Goal: Task Accomplishment & Management: Complete application form

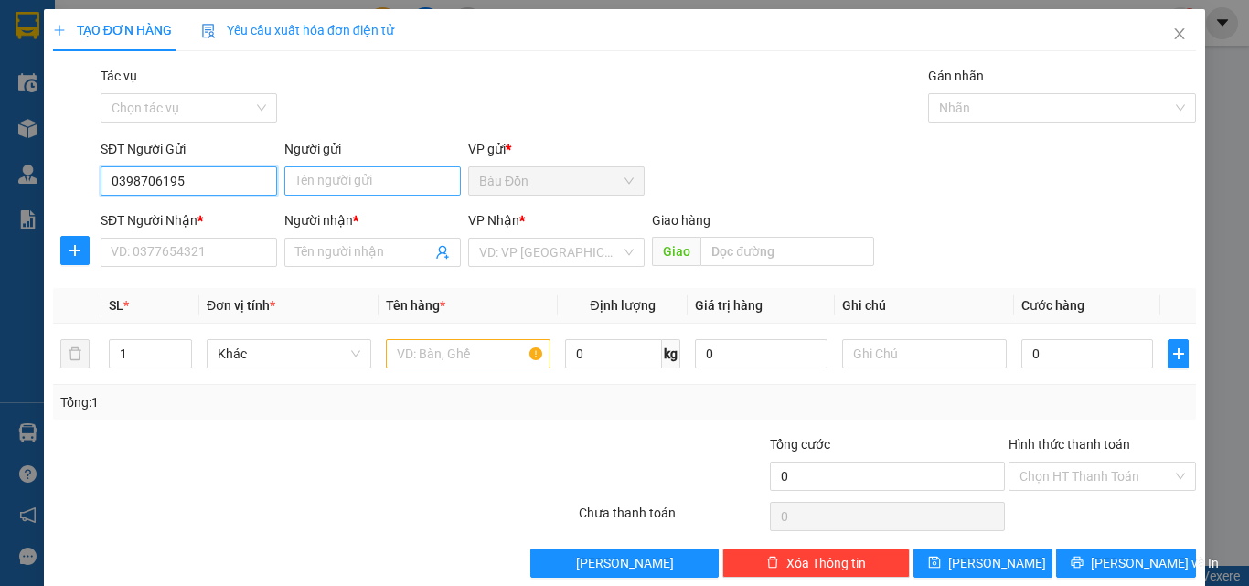
type input "0398706195"
drag, startPoint x: 354, startPoint y: 187, endPoint x: 1110, endPoint y: 220, distance: 756.9
click at [356, 186] on input "Người gửi" at bounding box center [372, 180] width 176 height 29
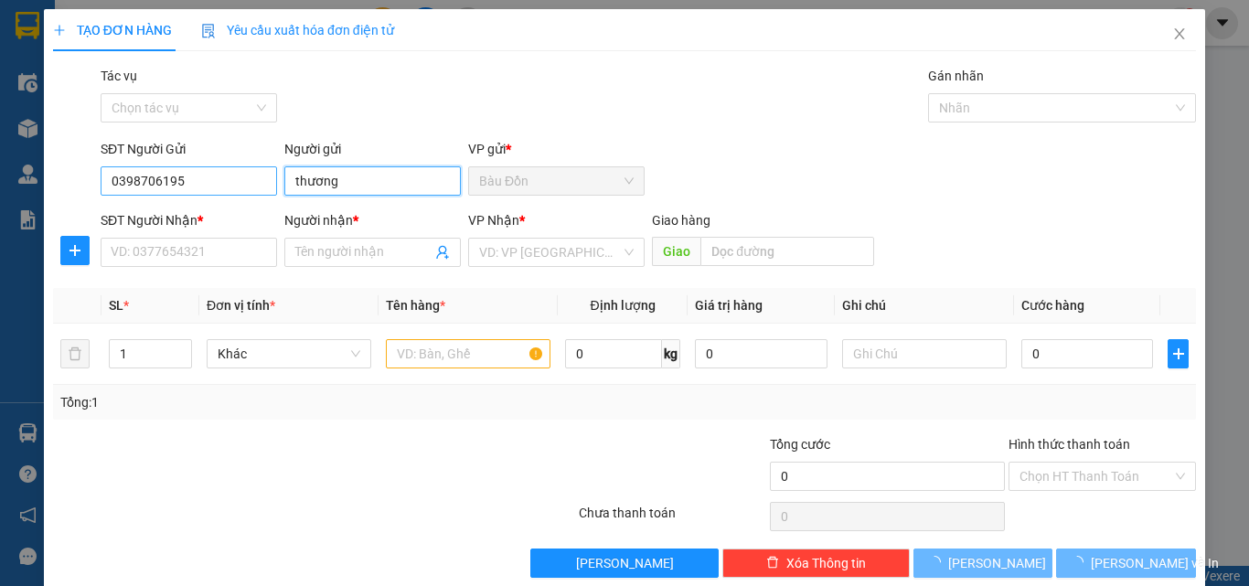
drag, startPoint x: 358, startPoint y: 187, endPoint x: 248, endPoint y: 192, distance: 110.7
click at [251, 192] on div "SĐT Người Gửi 0398706195 Người gửi [PERSON_NAME] VP gửi * Bàu Đồn" at bounding box center [648, 171] width 1103 height 64
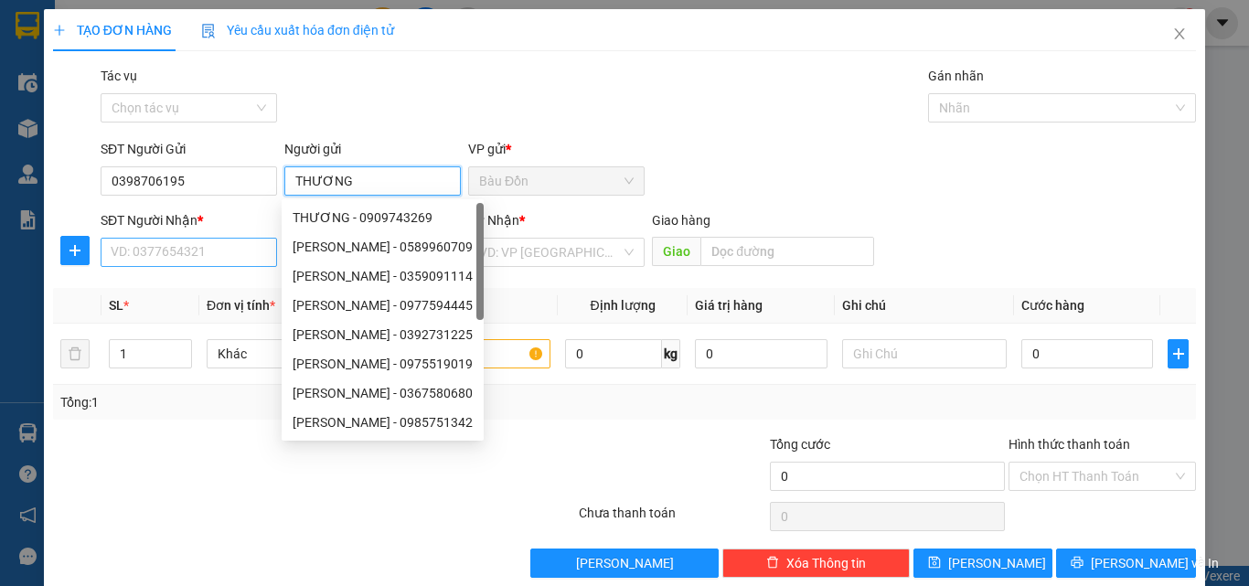
type input "THƯƠNG"
click at [133, 264] on input "SĐT Người Nhận *" at bounding box center [189, 252] width 176 height 29
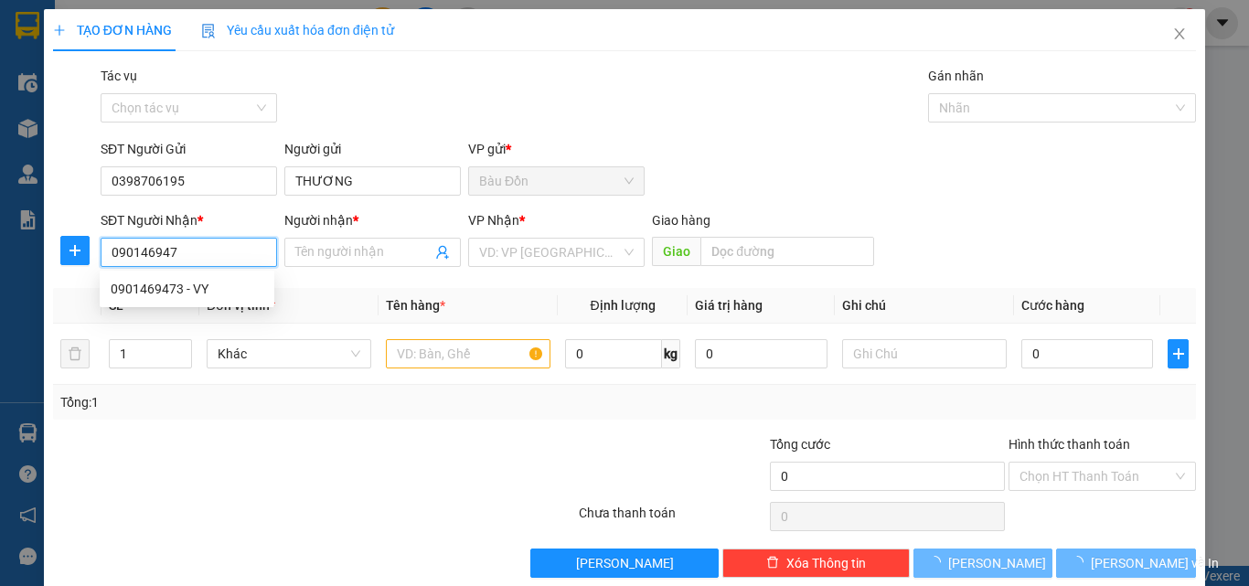
type input "0901469473"
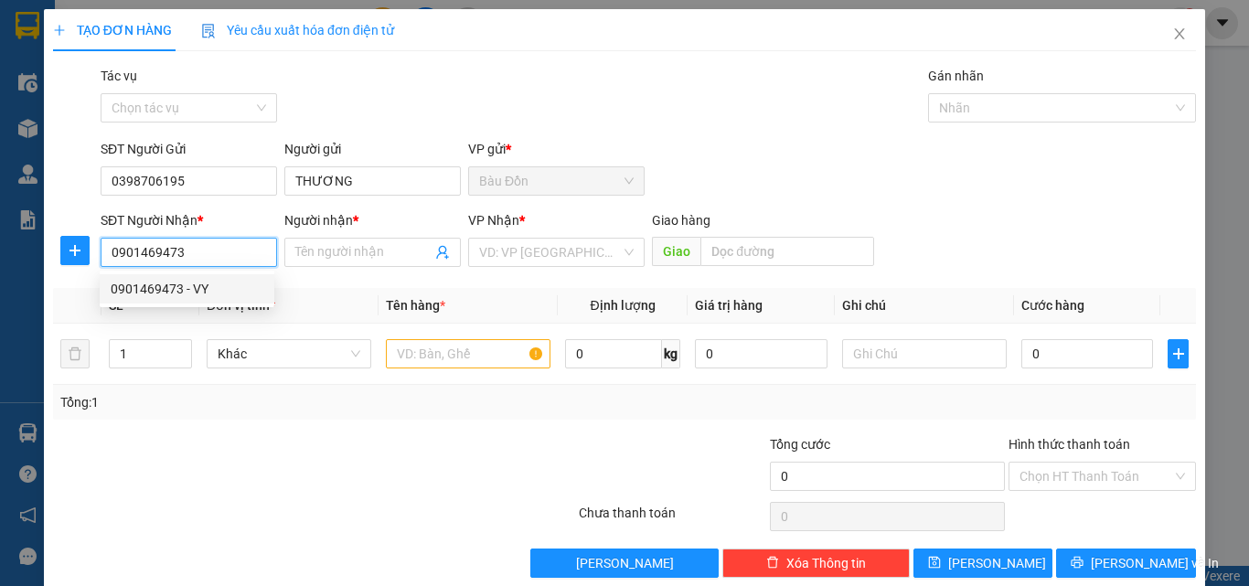
click at [141, 292] on div "0901469473 - VY" at bounding box center [187, 289] width 153 height 20
type input "VY"
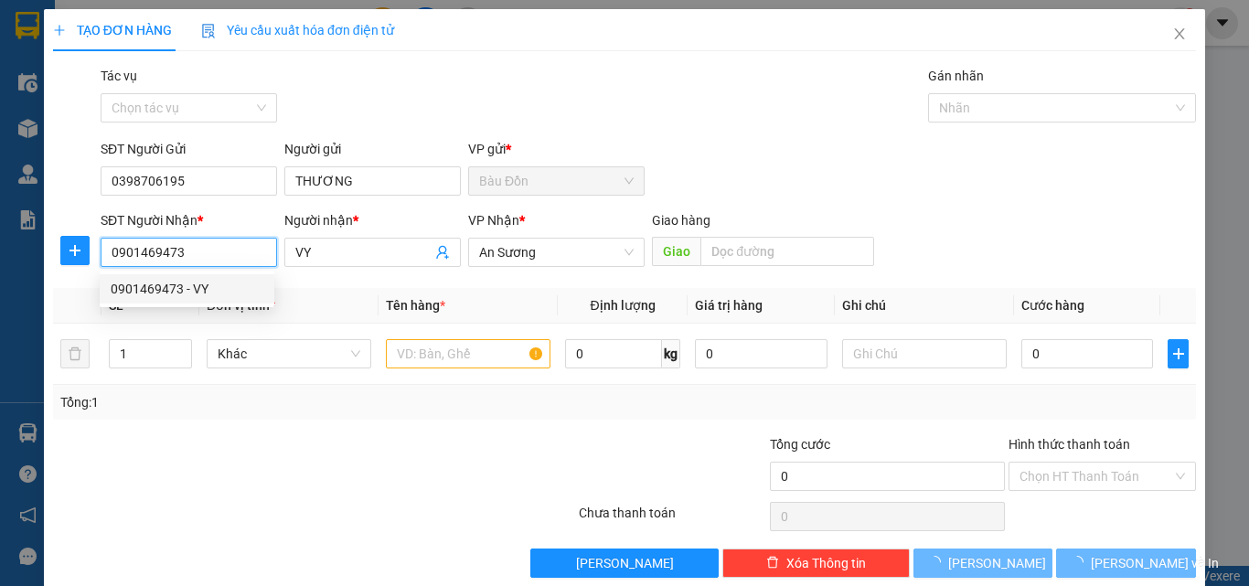
type input "60.000"
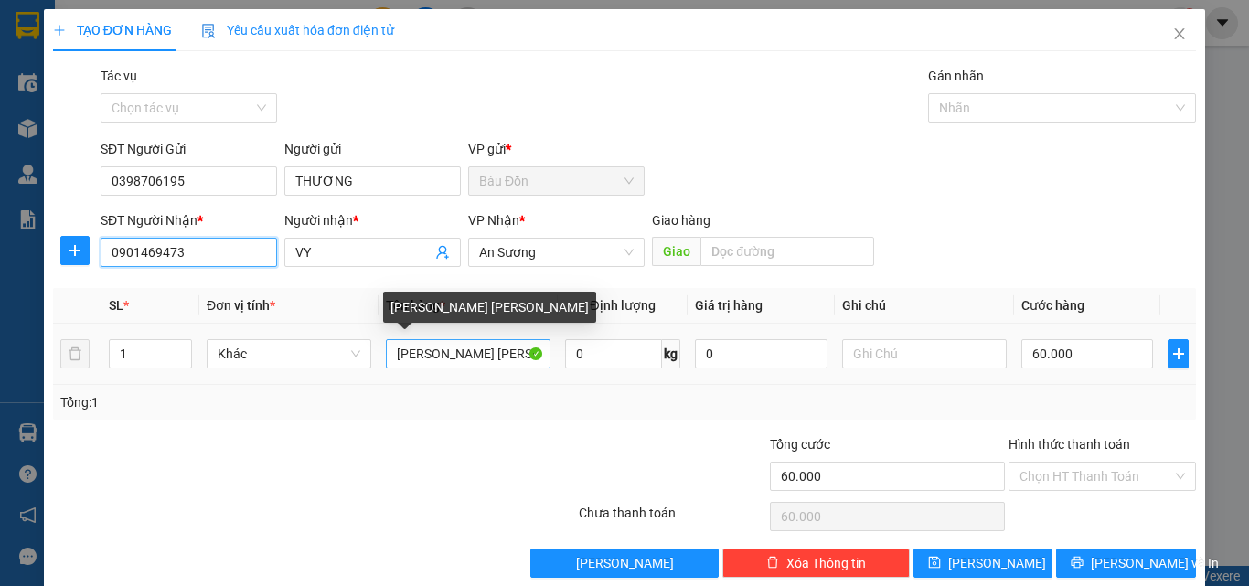
type input "0901469473"
drag, startPoint x: 415, startPoint y: 349, endPoint x: 381, endPoint y: 349, distance: 33.8
click at [386, 349] on input "[PERSON_NAME] [PERSON_NAME]" at bounding box center [468, 353] width 165 height 29
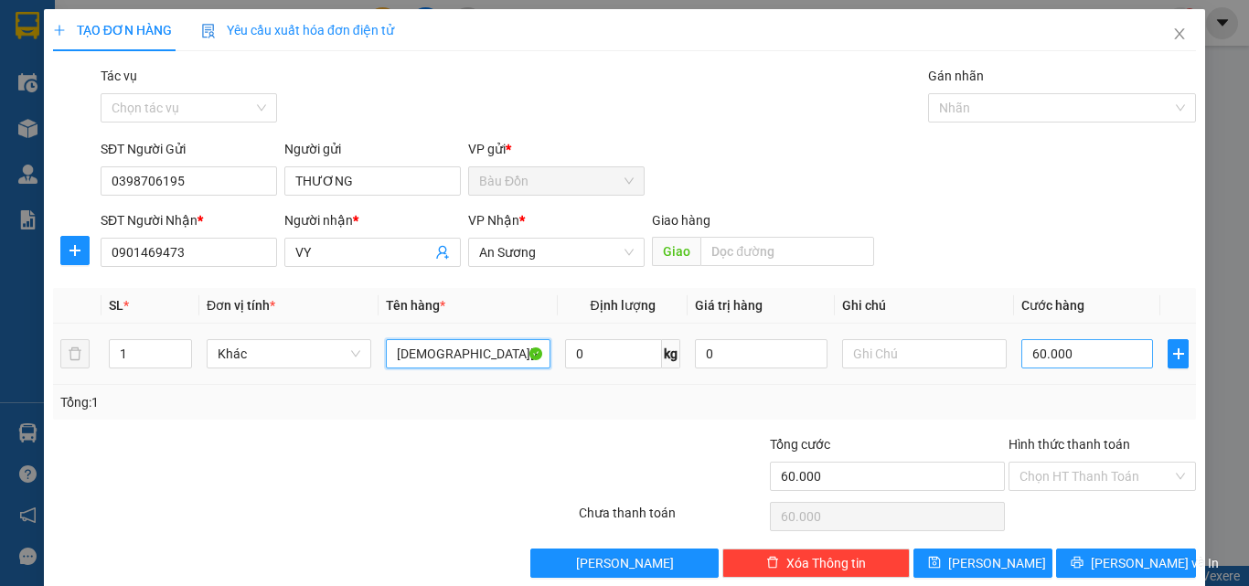
type input "[DEMOGRAPHIC_DATA][PERSON_NAME]"
click at [1022, 356] on input "60.000" at bounding box center [1087, 353] width 132 height 29
type input "4"
type input "40"
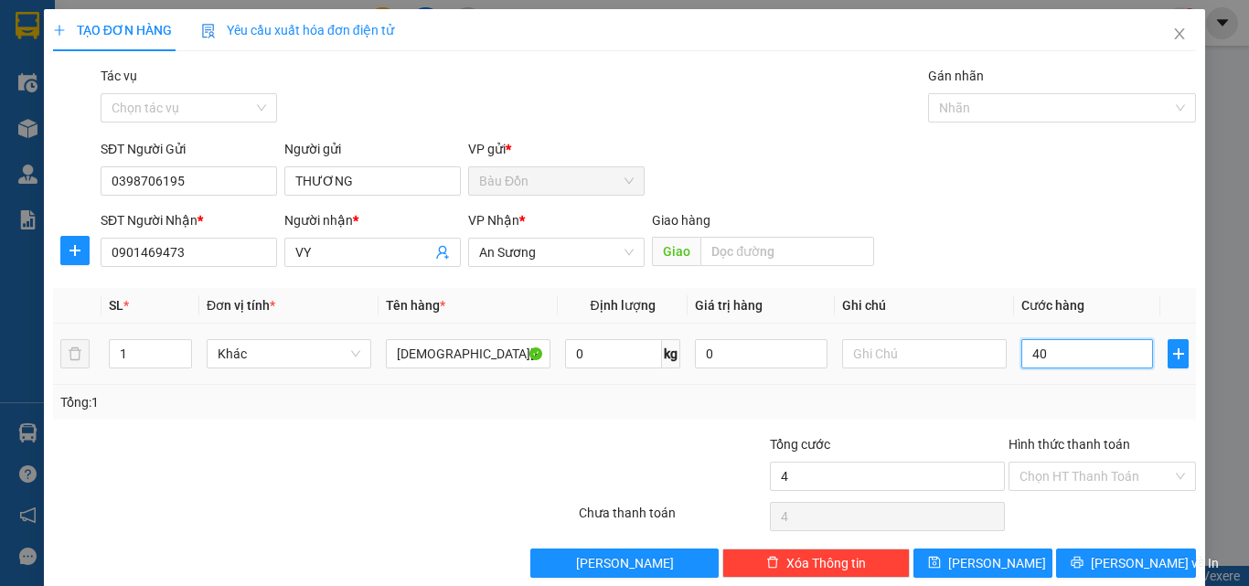
type input "40"
type input "400"
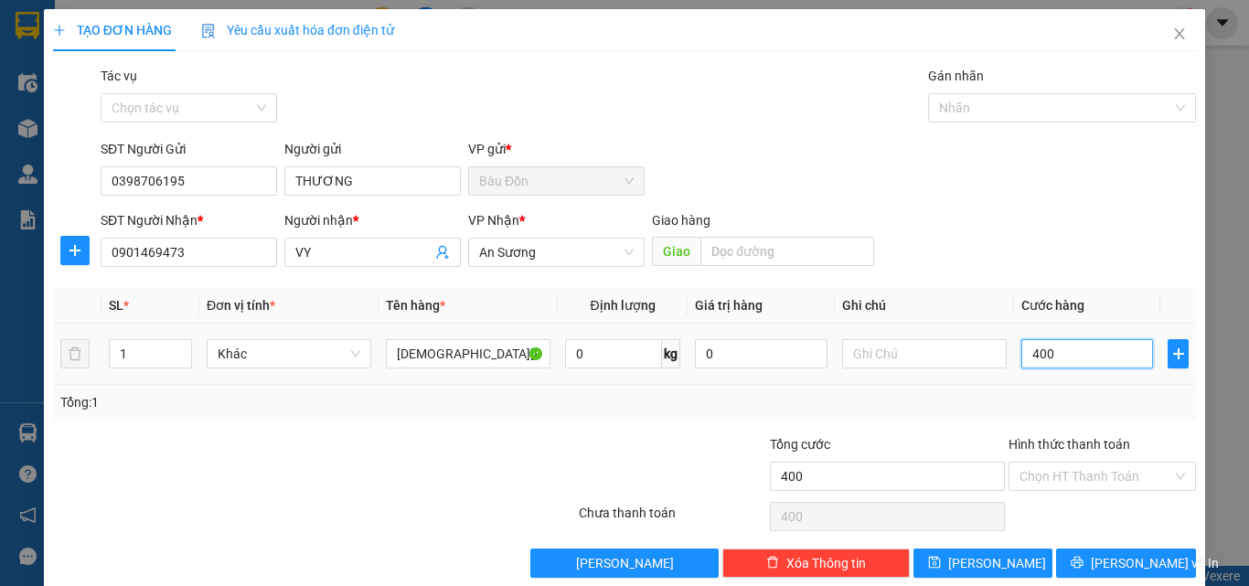
type input "4.000"
type input "40.000"
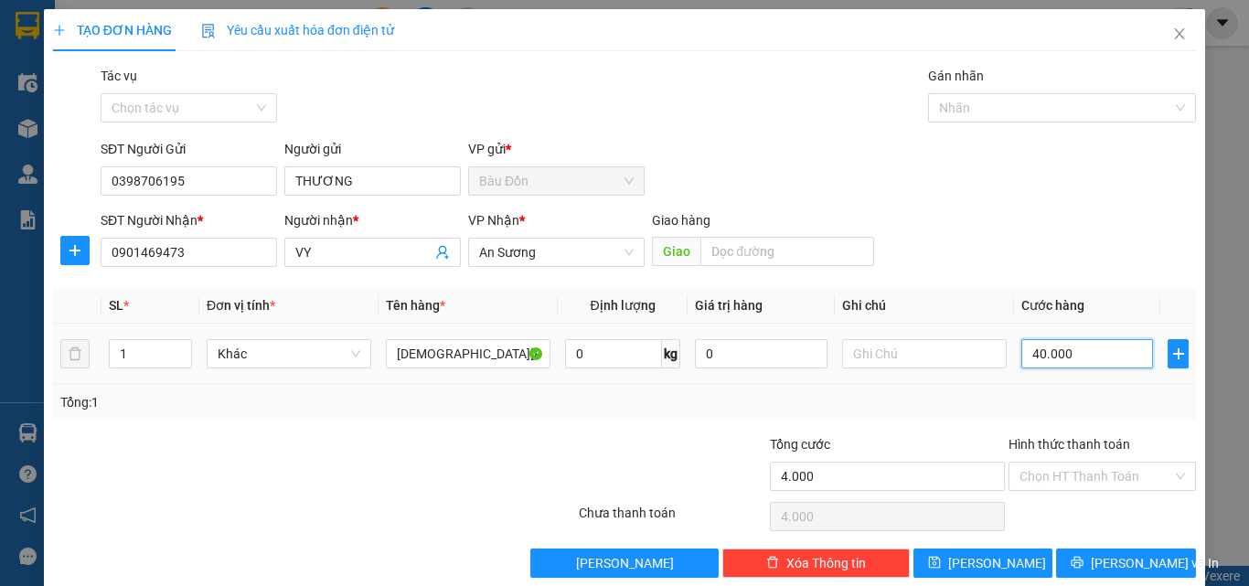
type input "40.000"
type input "400.000"
type input "40.000"
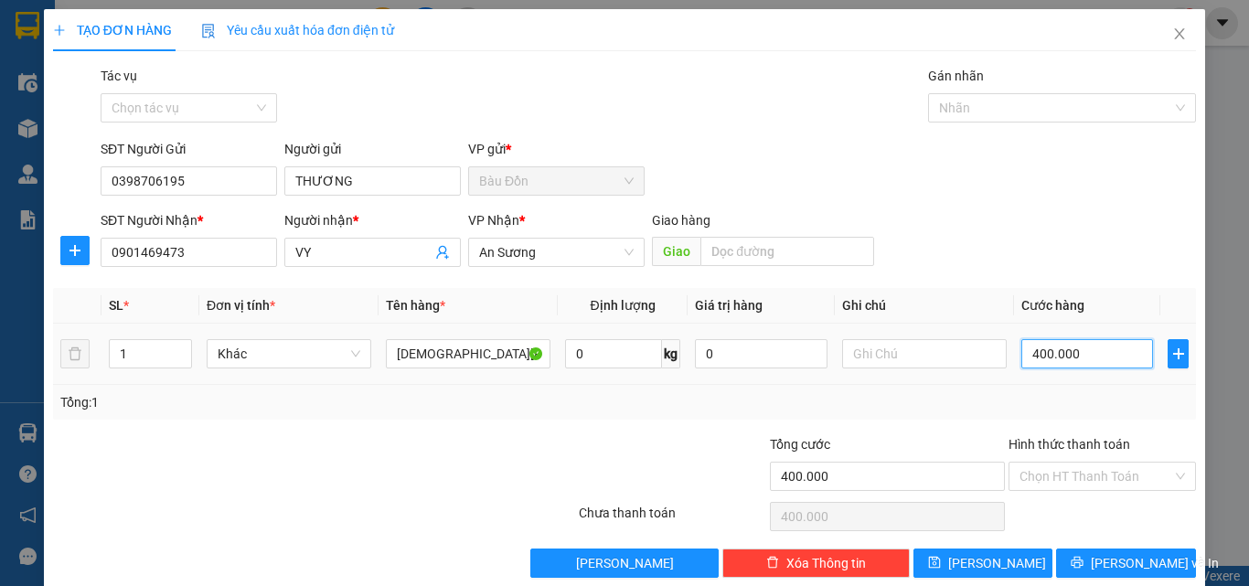
type input "40.000"
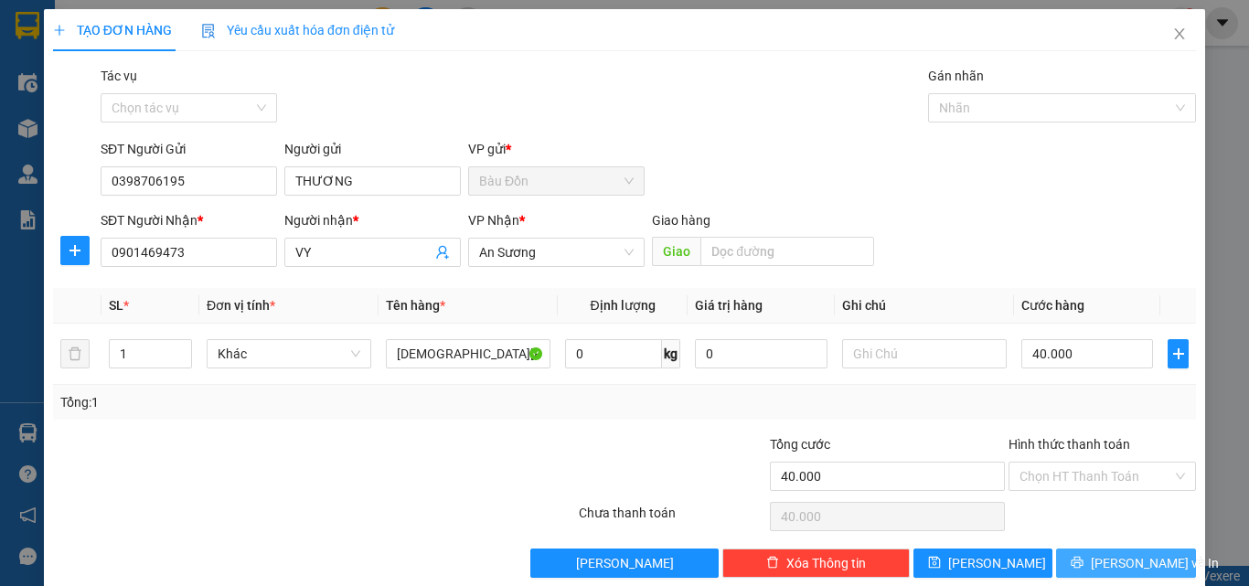
click at [1107, 561] on span "[PERSON_NAME] và In" at bounding box center [1155, 563] width 128 height 20
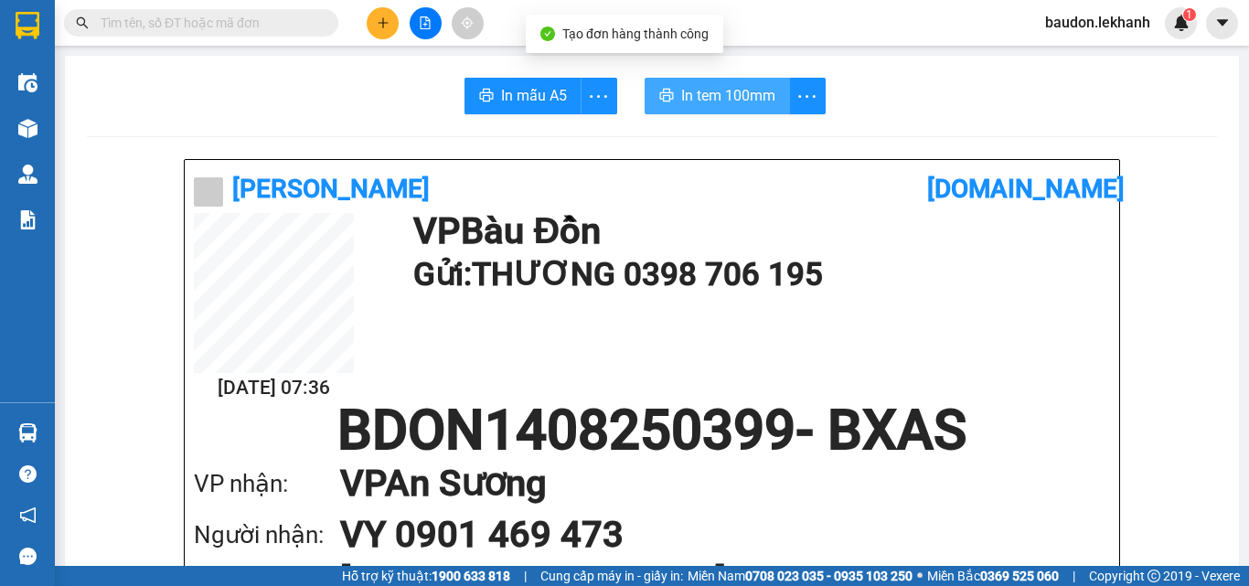
click at [681, 91] on span "In tem 100mm" at bounding box center [728, 95] width 94 height 23
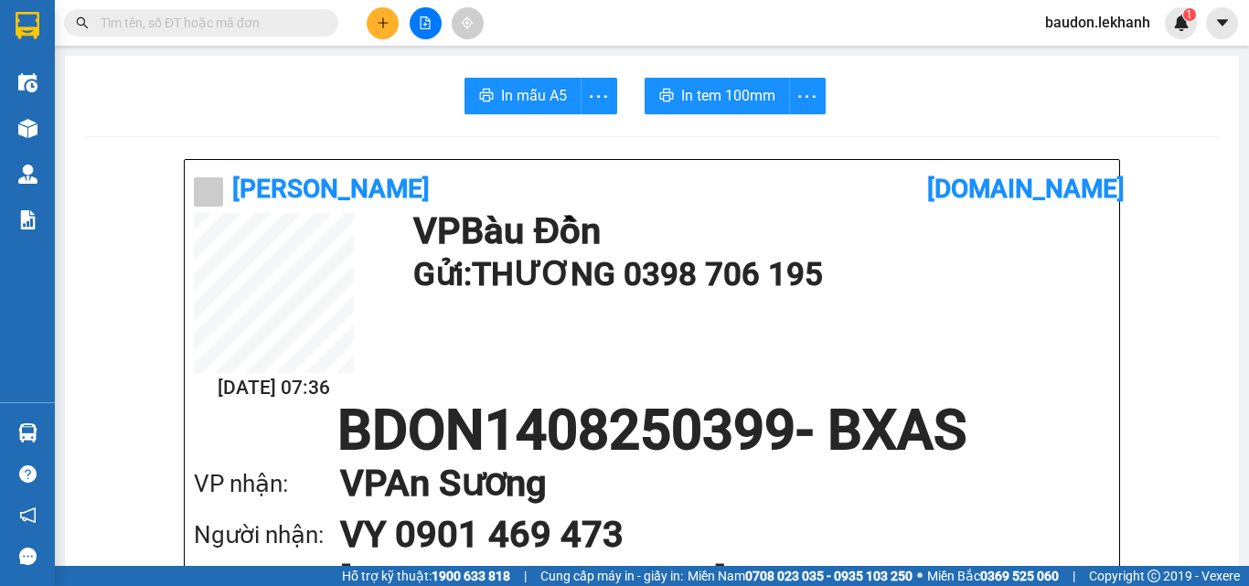
click at [374, 21] on button at bounding box center [383, 23] width 32 height 32
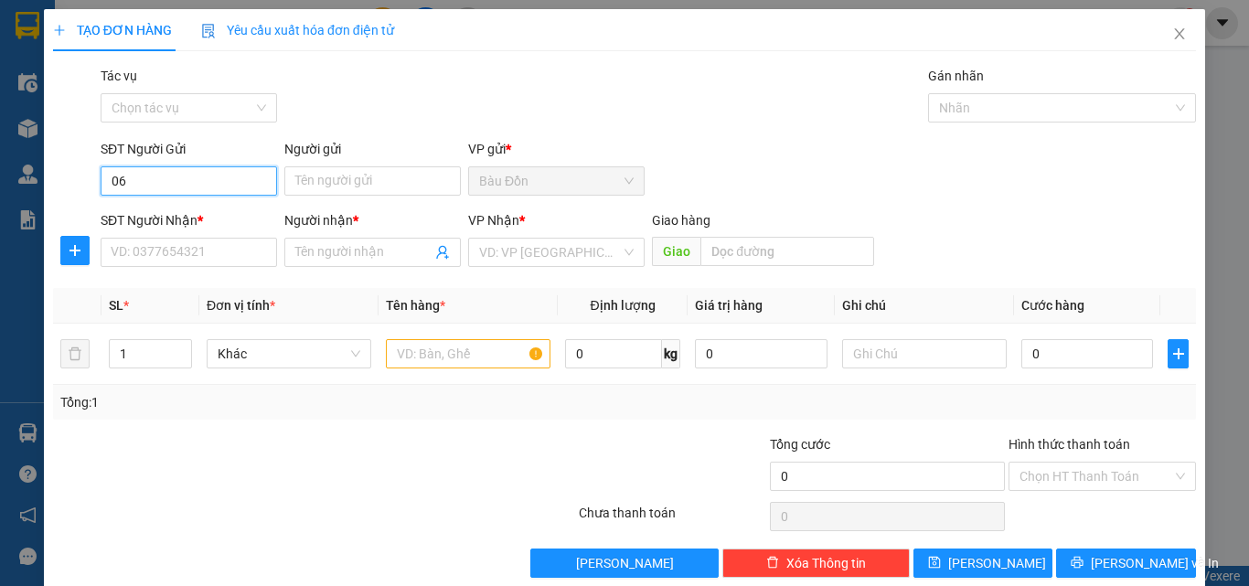
type input "0"
click at [216, 213] on div "0983333547 - A QUỐC" at bounding box center [187, 218] width 153 height 20
type input "0983333547"
type input "A QUỐC"
type input "0902807217"
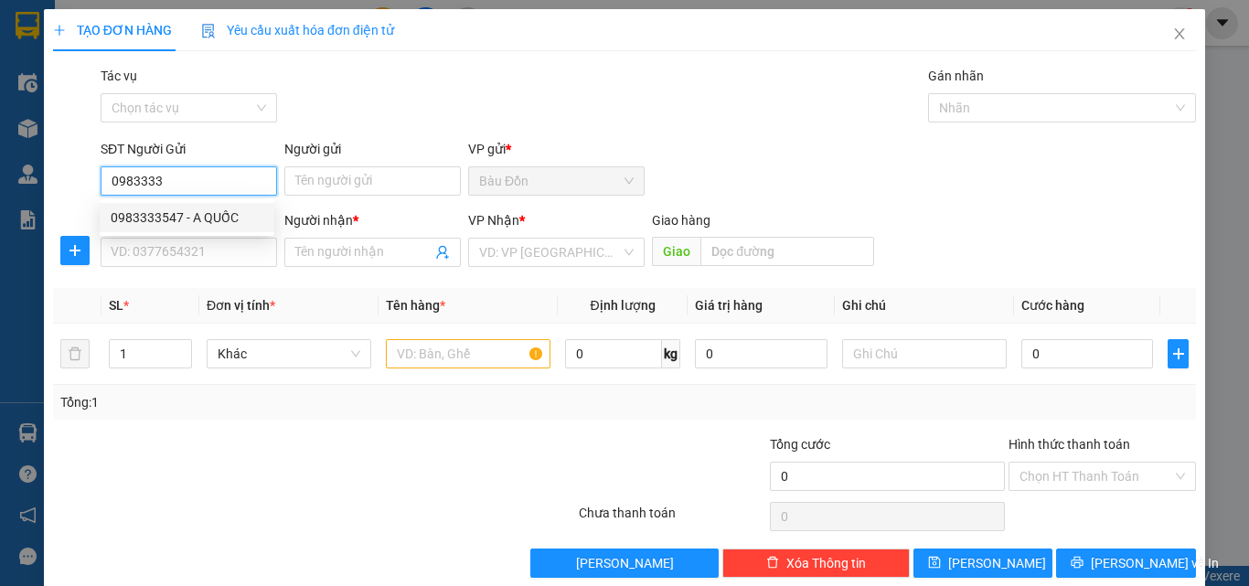
type input "HUY"
type input "30.000"
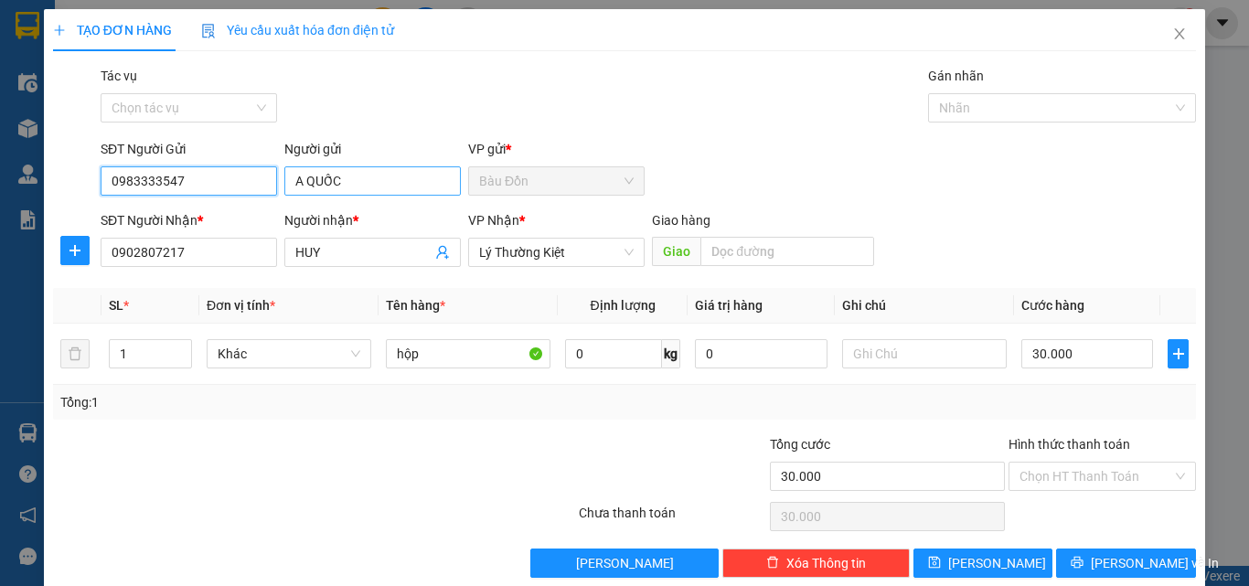
type input "0983333547"
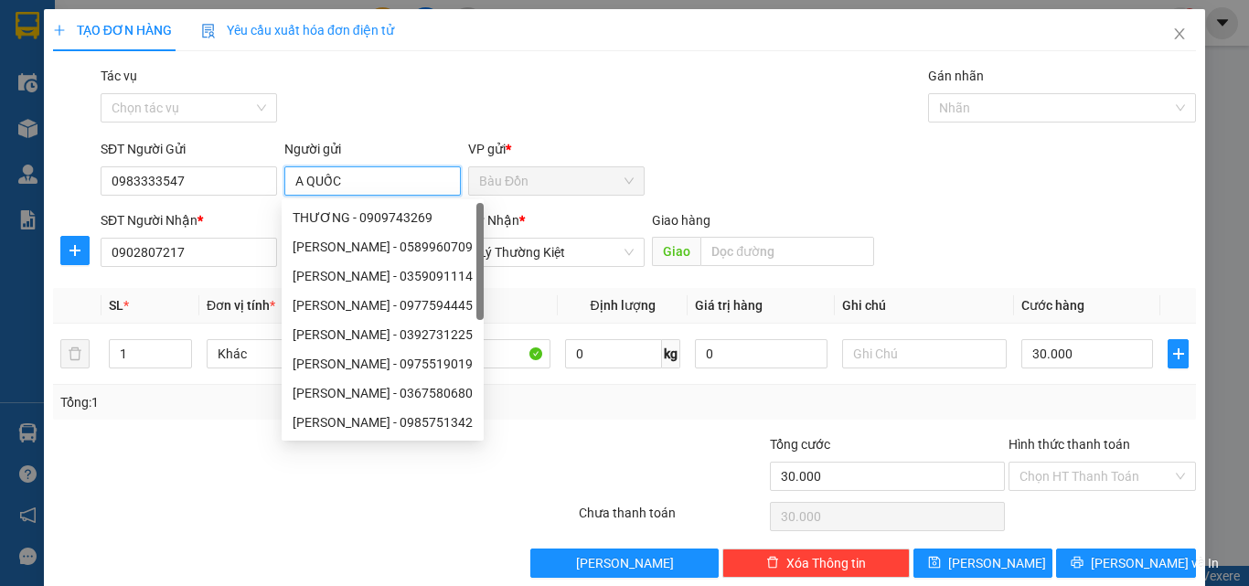
drag, startPoint x: 347, startPoint y: 180, endPoint x: 305, endPoint y: 202, distance: 47.4
click at [305, 193] on input "A QUỐC" at bounding box center [372, 180] width 176 height 29
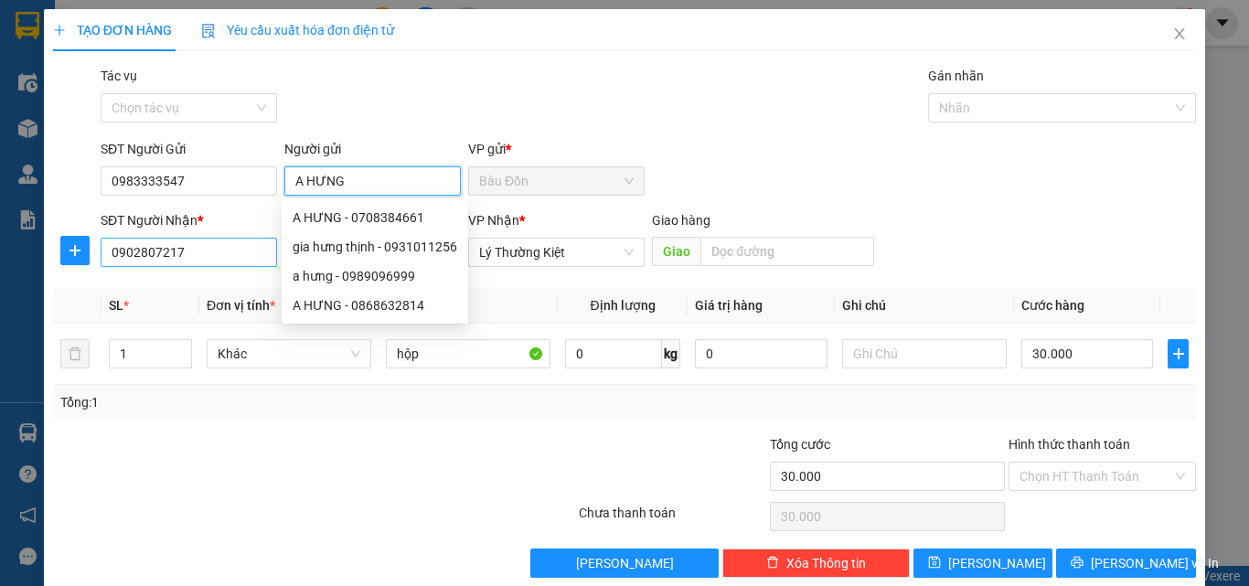
type input "A HƯNG"
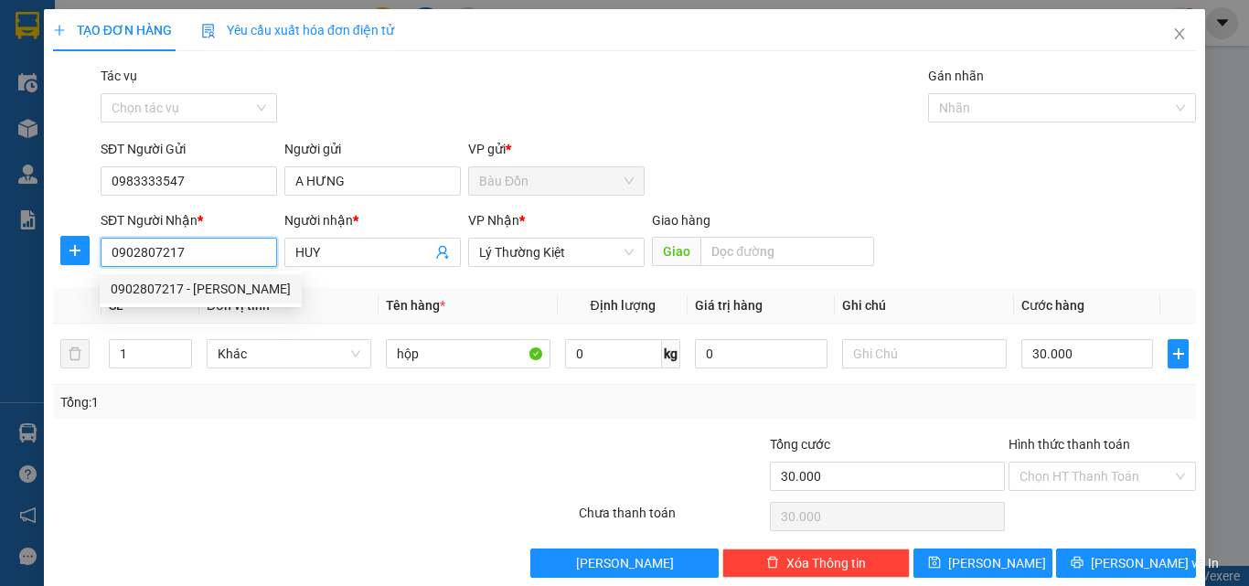
drag, startPoint x: 230, startPoint y: 255, endPoint x: 58, endPoint y: 251, distance: 172.9
click at [58, 251] on div "SĐT Người [PERSON_NAME] * 0902807217 Người [PERSON_NAME] * [PERSON_NAME] [PERSO…" at bounding box center [624, 242] width 1147 height 64
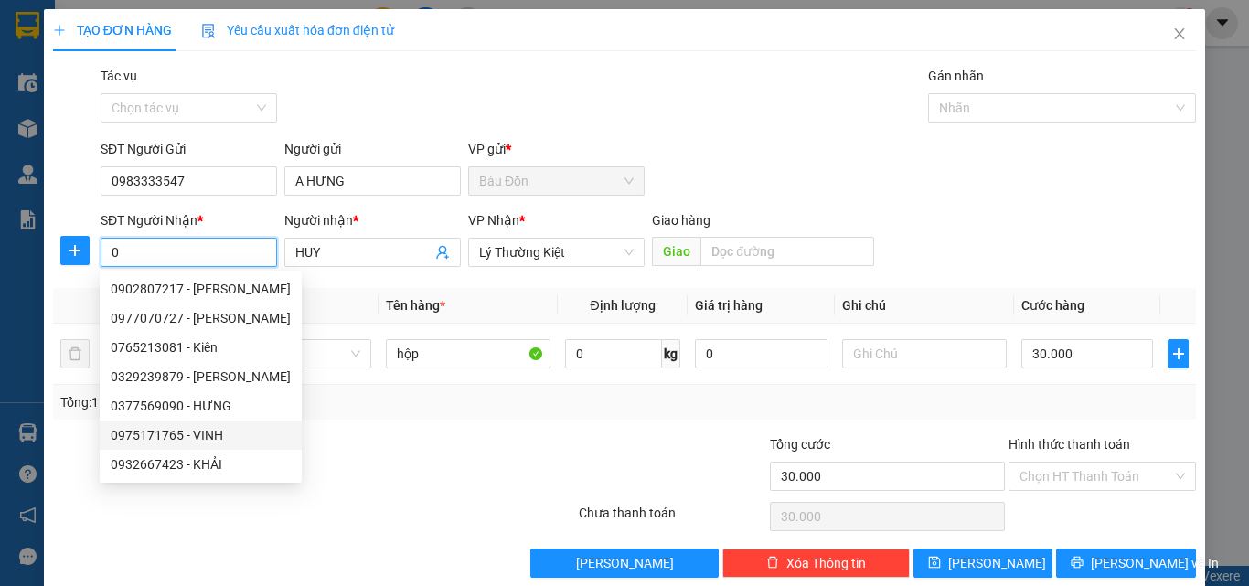
scroll to position [27, 0]
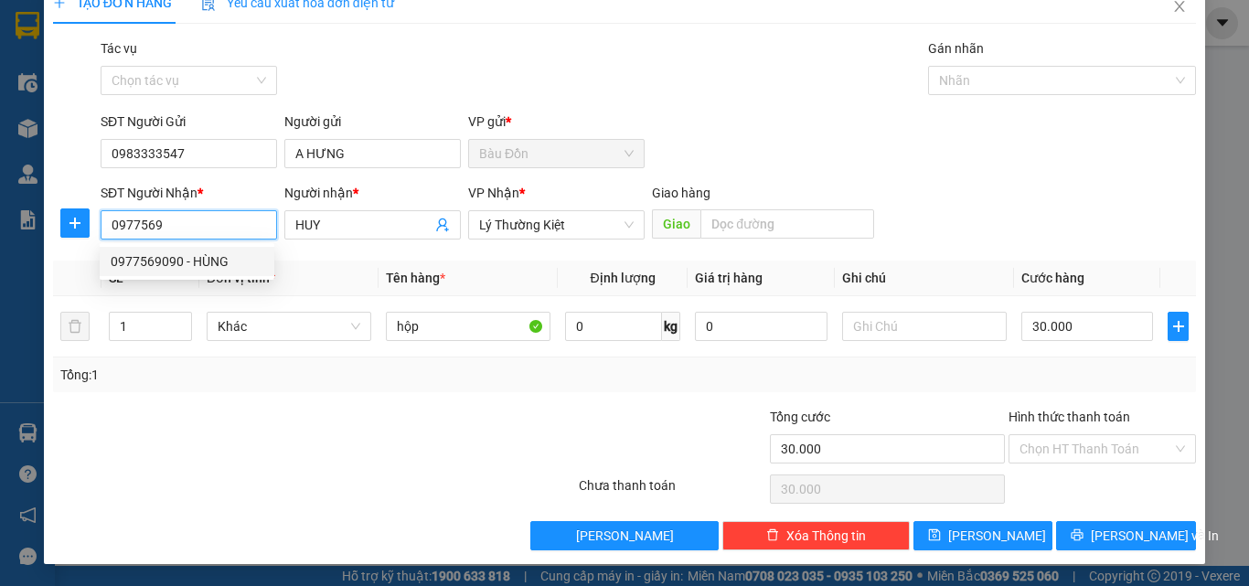
click at [203, 262] on div "0977569090 - HÙNG" at bounding box center [187, 261] width 153 height 20
type input "0977569090"
type input "HÙNG"
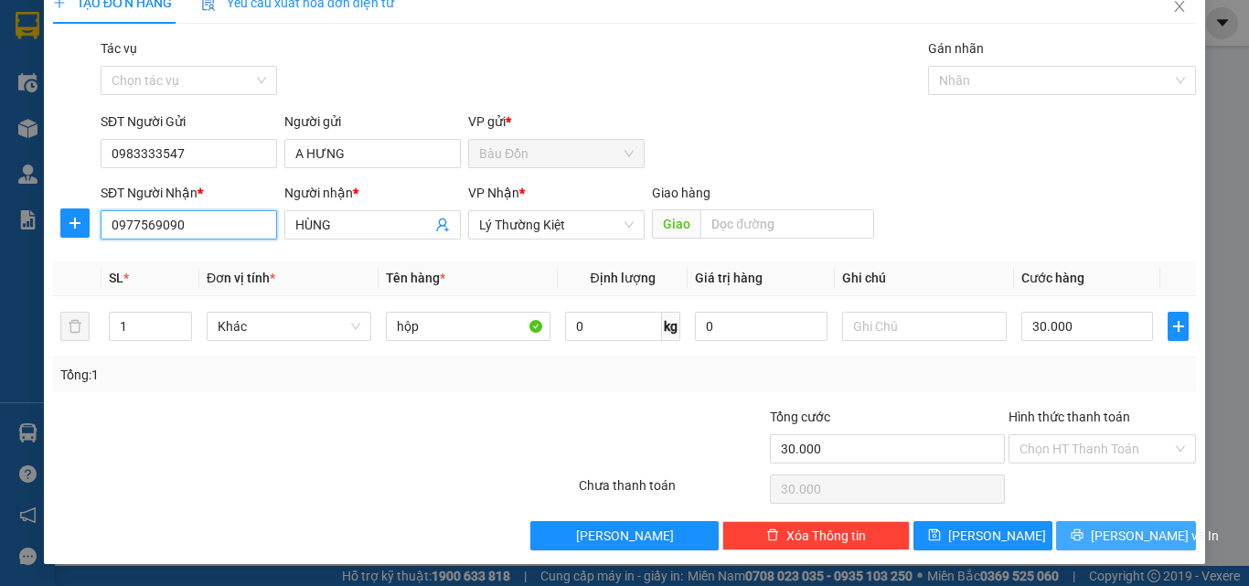
type input "0977569090"
click at [1094, 541] on button "[PERSON_NAME] và In" at bounding box center [1126, 535] width 140 height 29
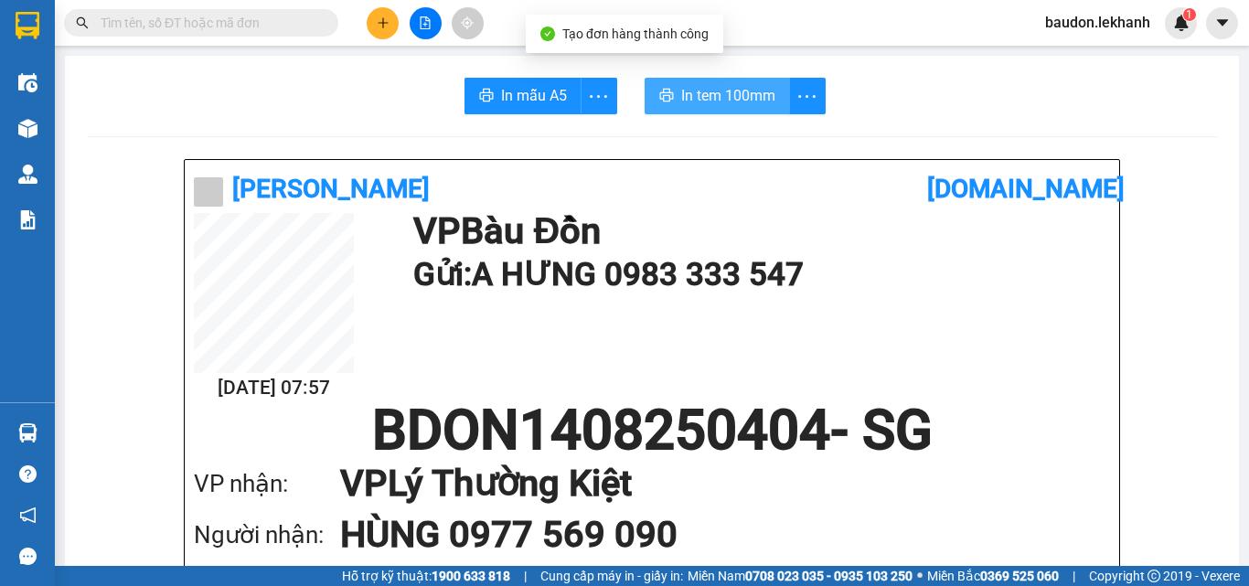
click at [702, 98] on span "In tem 100mm" at bounding box center [728, 95] width 94 height 23
